Goal: Navigation & Orientation: Find specific page/section

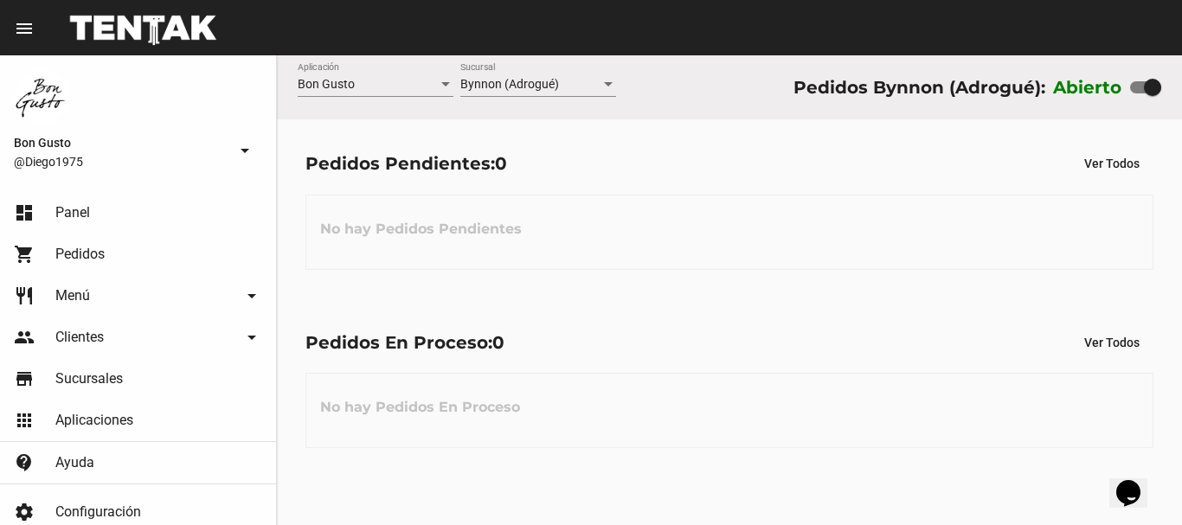
click at [655, 315] on div "Pedidos En Proceso: 0 Ver Todos No hay Pedidos En Proceso" at bounding box center [729, 387] width 905 height 178
click at [673, 202] on flou-dashboard-view "Bon Gusto Aplicación Bynnon (Adrogué) Sucursal Pedidos Bynnon (Adrogué): Abiert…" at bounding box center [729, 265] width 905 height 421
click at [683, 304] on div "Pedidos En Proceso: 0 Ver Todos No hay Pedidos En Proceso" at bounding box center [729, 387] width 905 height 178
click at [123, 259] on link "shopping_cart Pedidos" at bounding box center [138, 255] width 276 height 42
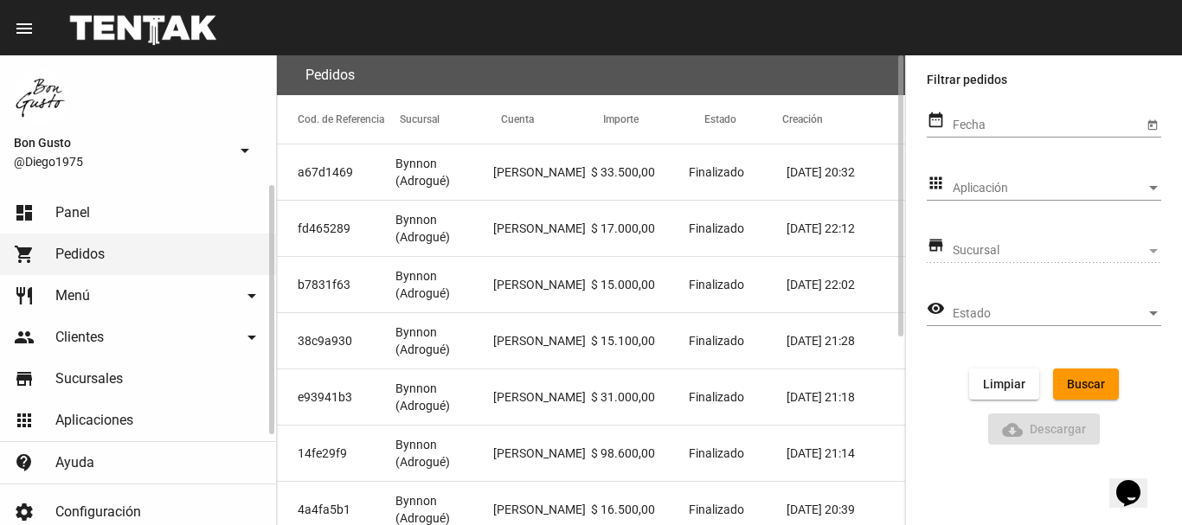
click at [84, 195] on mat-nav-list "dashboard Panel shopping_cart Pedidos restaurant Menú arrow_drop_down Categoría…" at bounding box center [138, 334] width 276 height 299
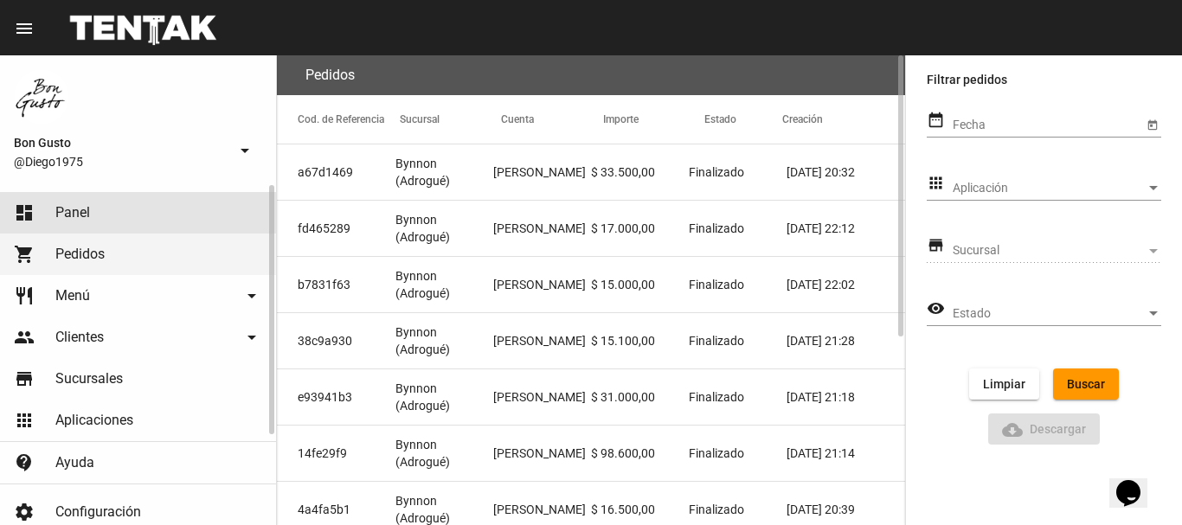
click at [112, 208] on link "dashboard Panel" at bounding box center [138, 213] width 276 height 42
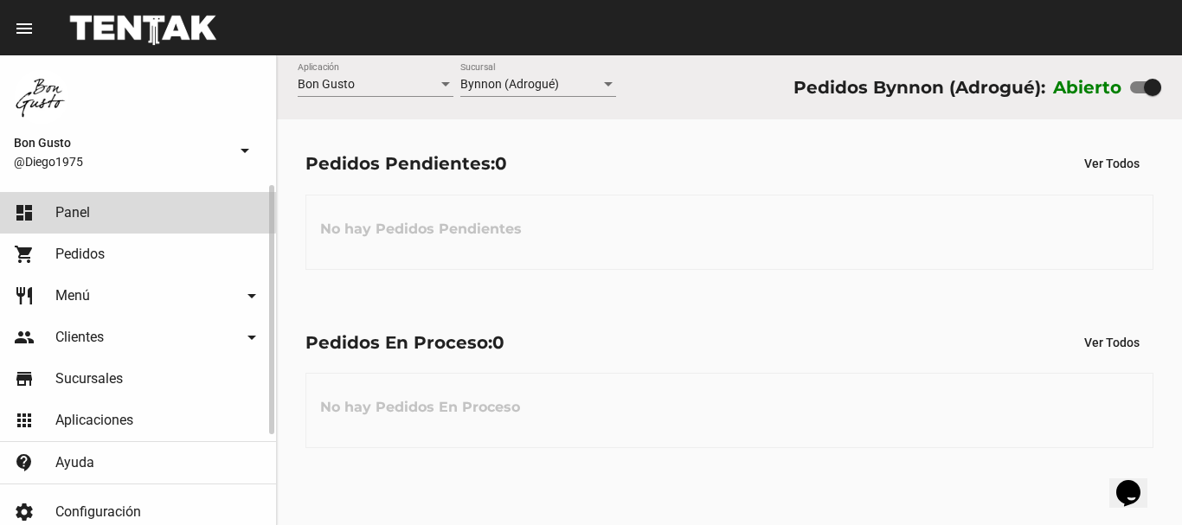
click at [112, 208] on link "dashboard Panel" at bounding box center [138, 213] width 276 height 42
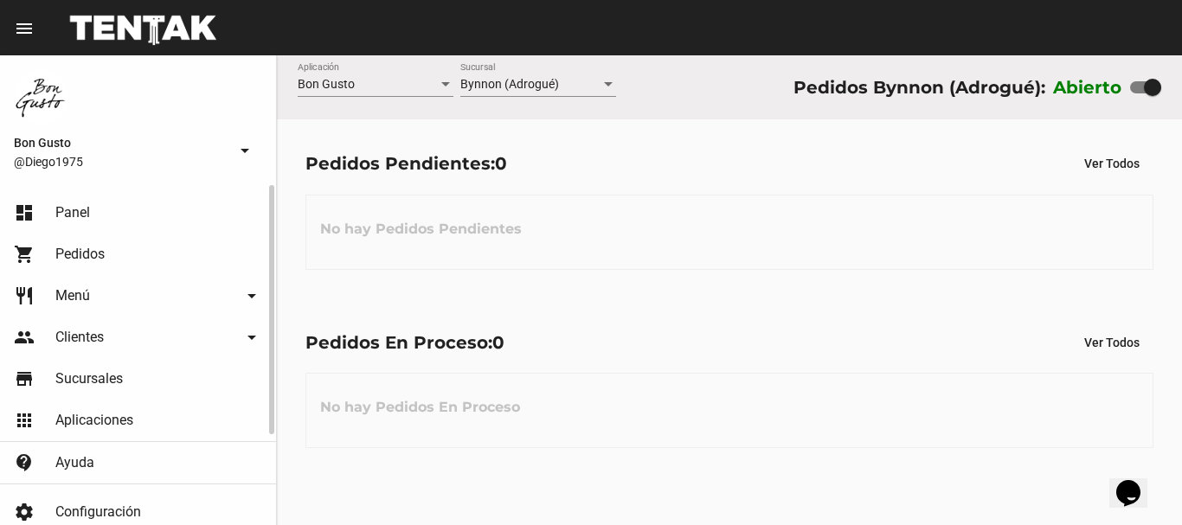
click at [112, 208] on link "dashboard Panel" at bounding box center [138, 213] width 276 height 42
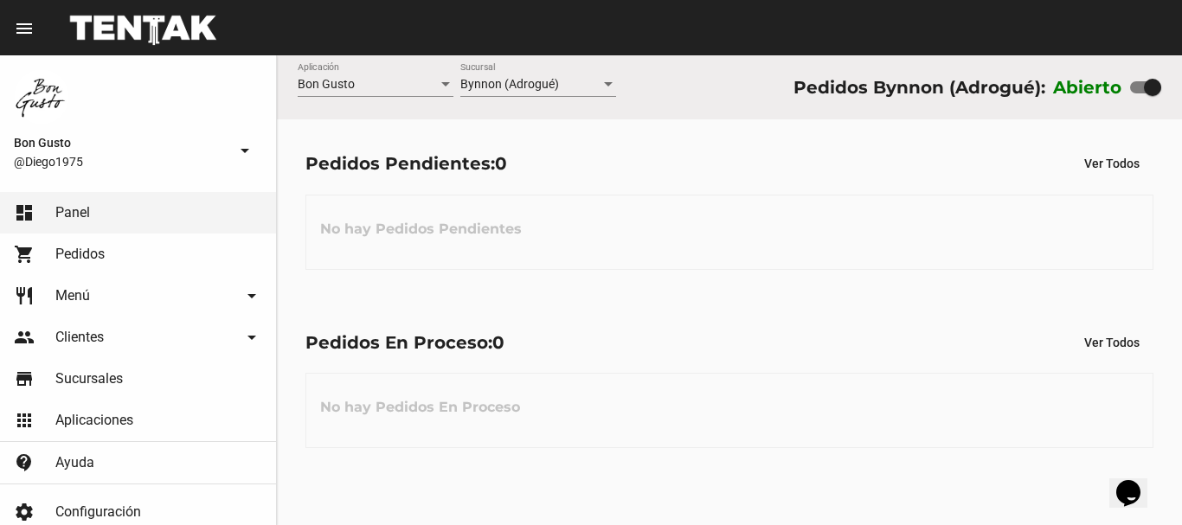
click at [983, 431] on div "No hay Pedidos En Proceso" at bounding box center [729, 410] width 848 height 75
click at [794, 208] on div "No hay Pedidos Pendientes" at bounding box center [729, 232] width 848 height 75
